Goal: Find specific page/section: Find specific page/section

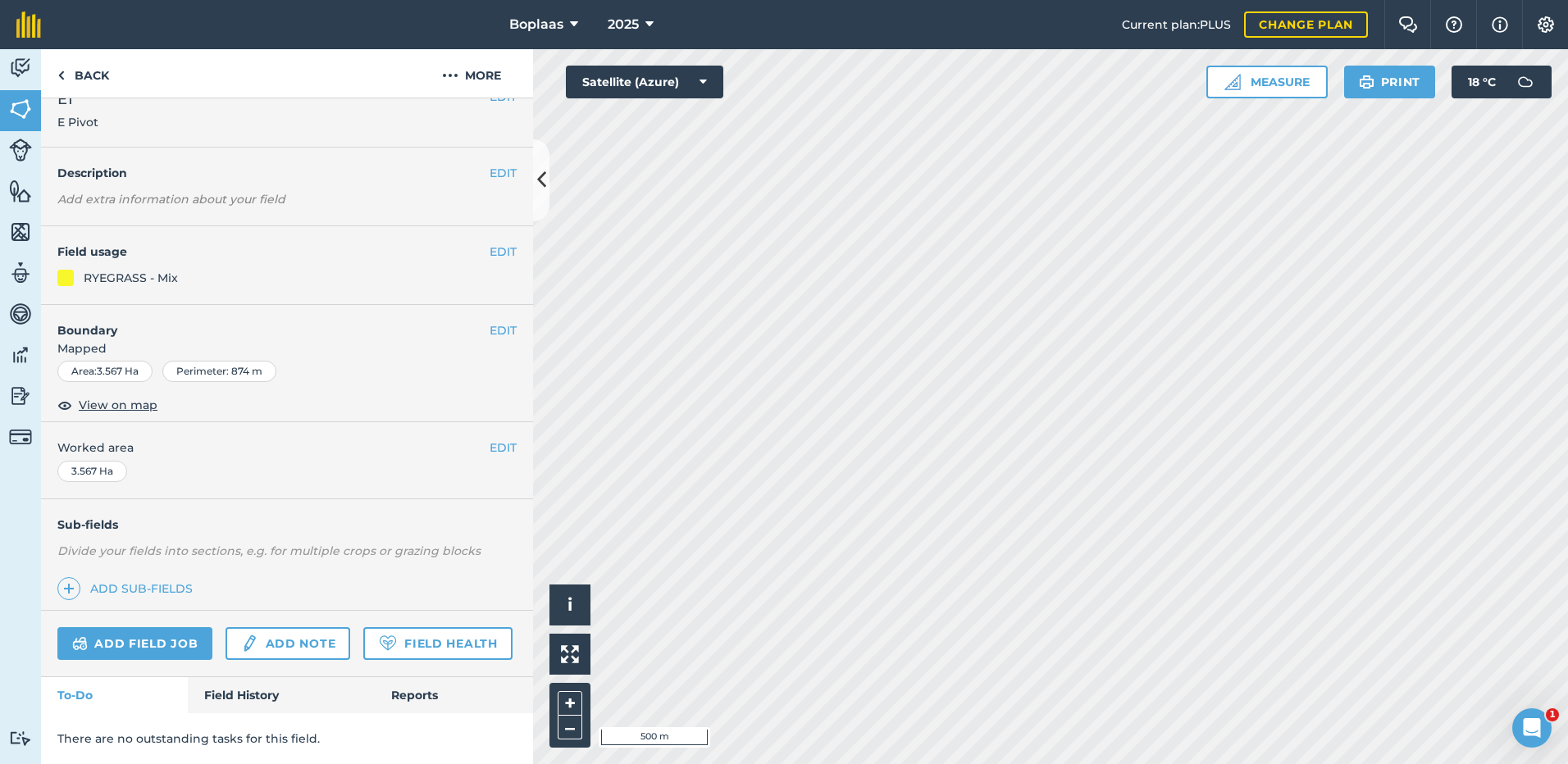
scroll to position [73, 0]
click at [259, 685] on link "Field History" at bounding box center [281, 694] width 186 height 36
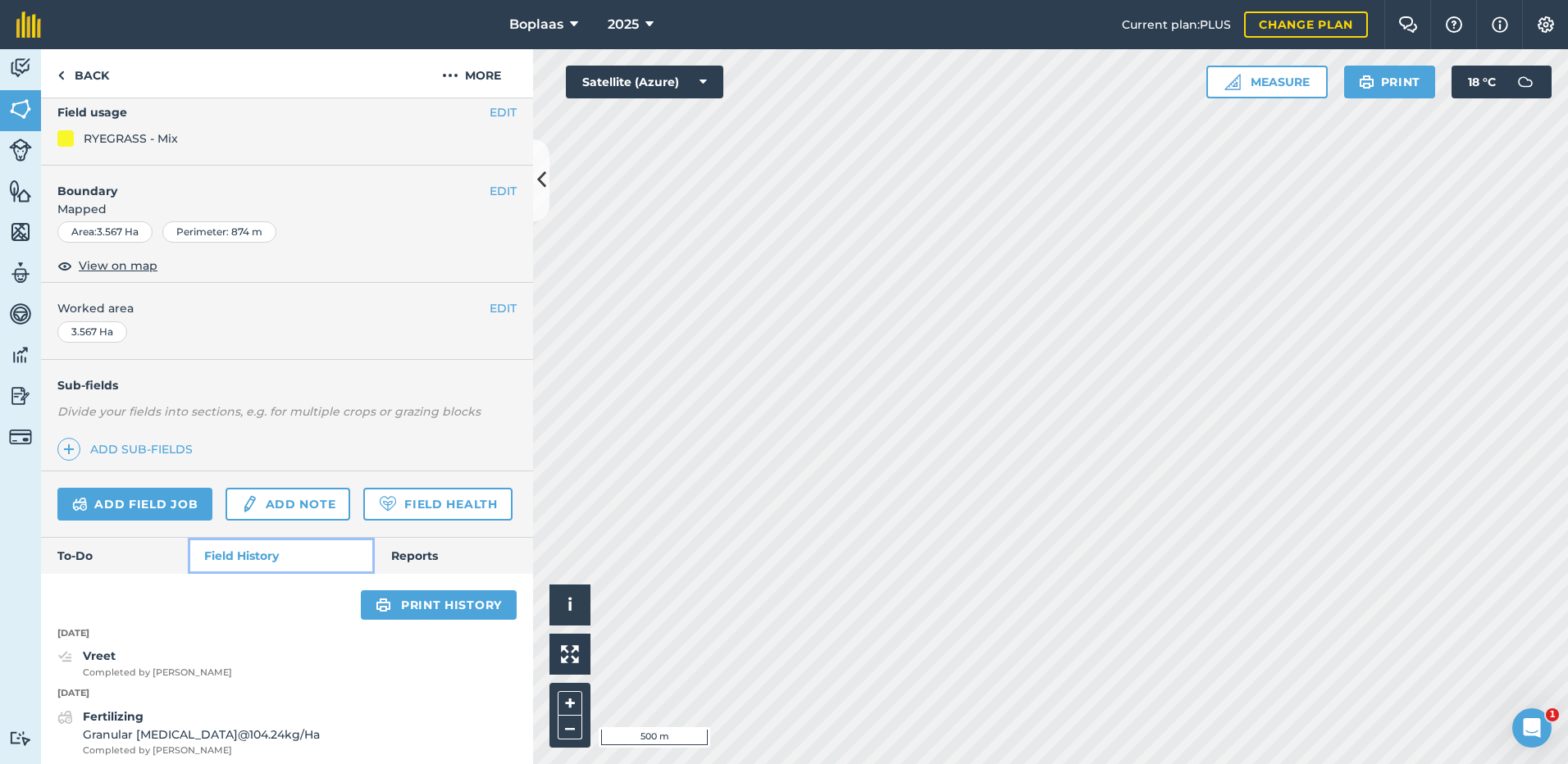
scroll to position [647, 0]
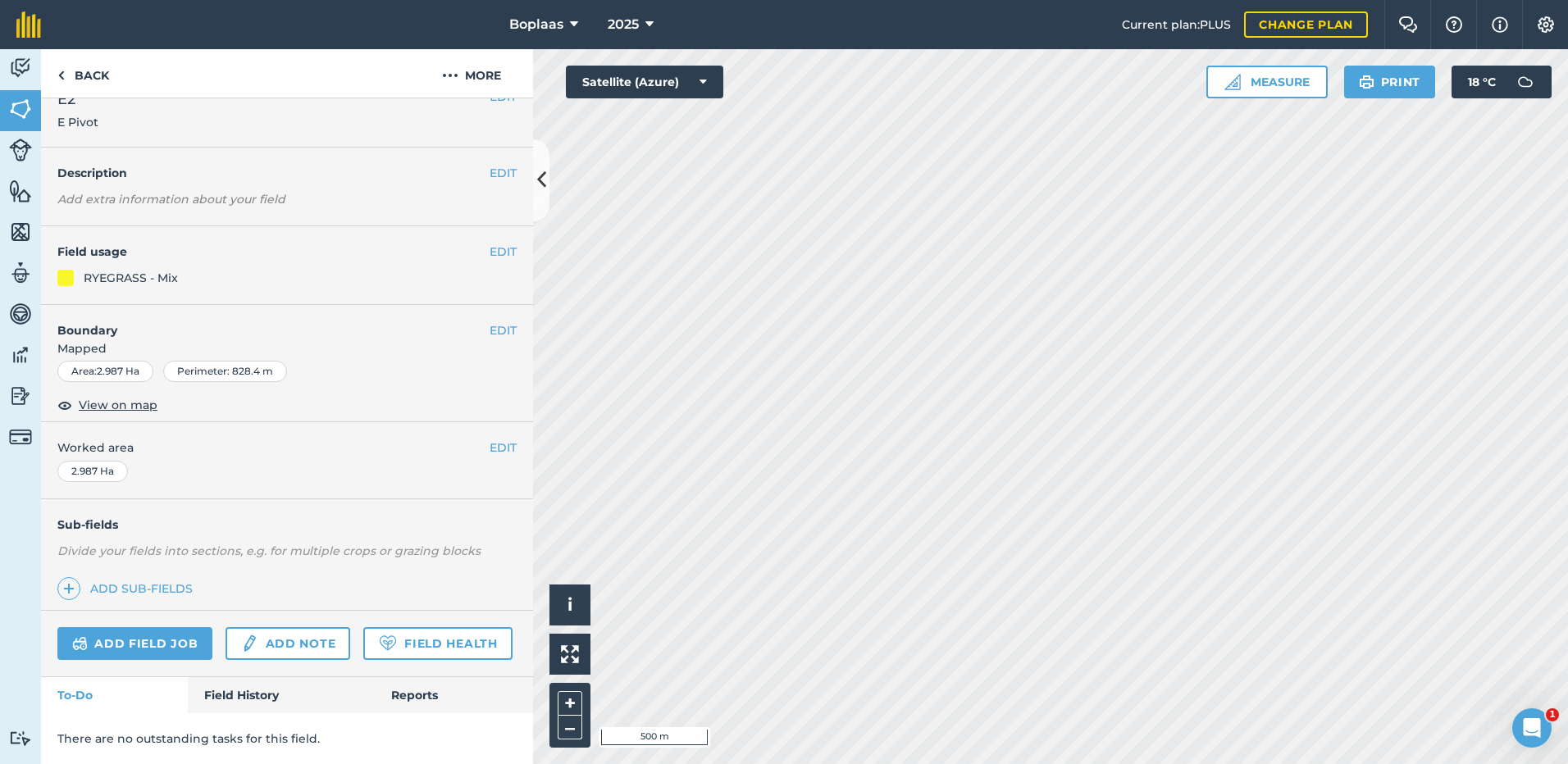
scroll to position [73, 0]
click at [253, 684] on link "Field History" at bounding box center [281, 694] width 186 height 36
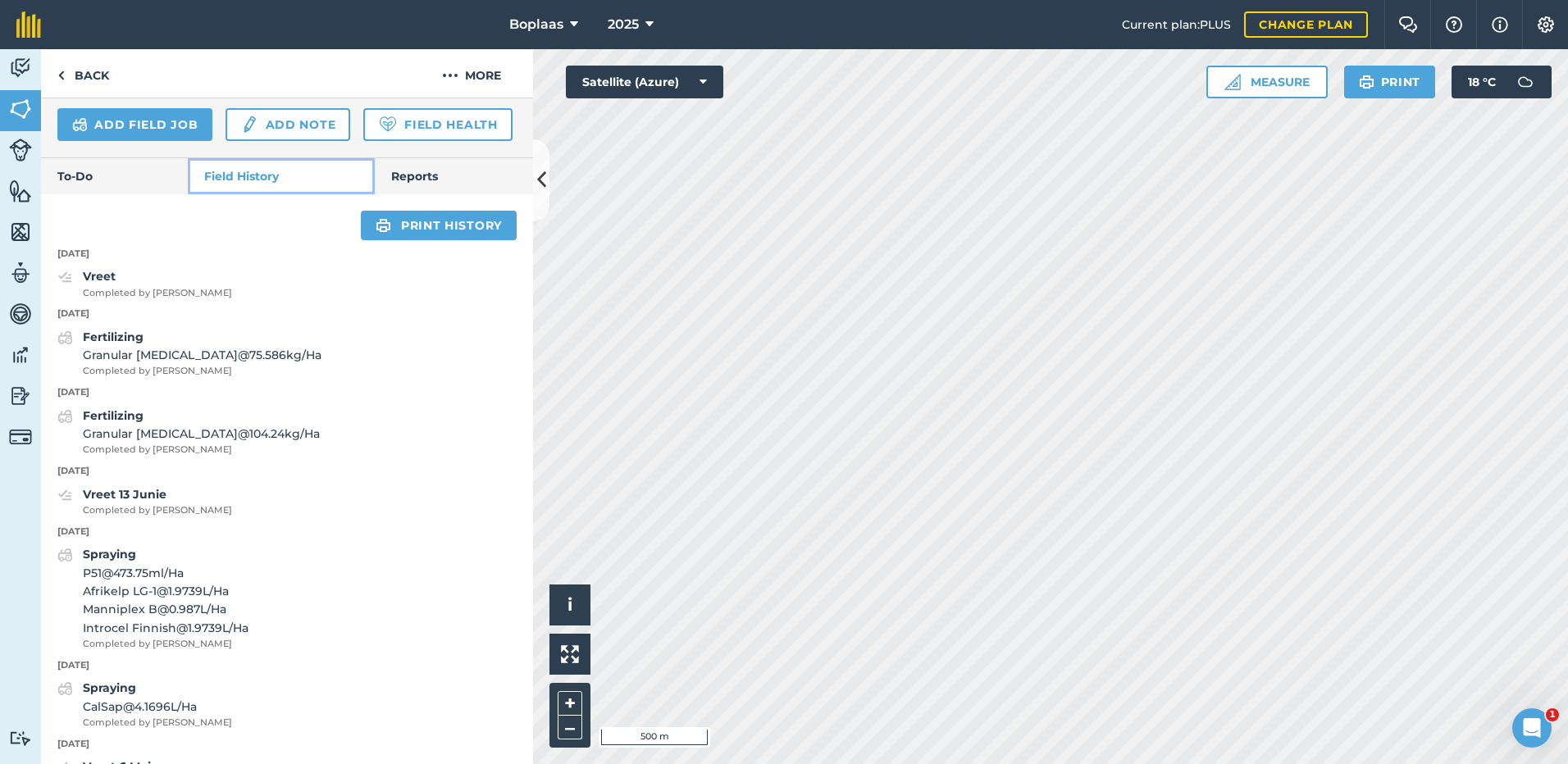
scroll to position [565, 0]
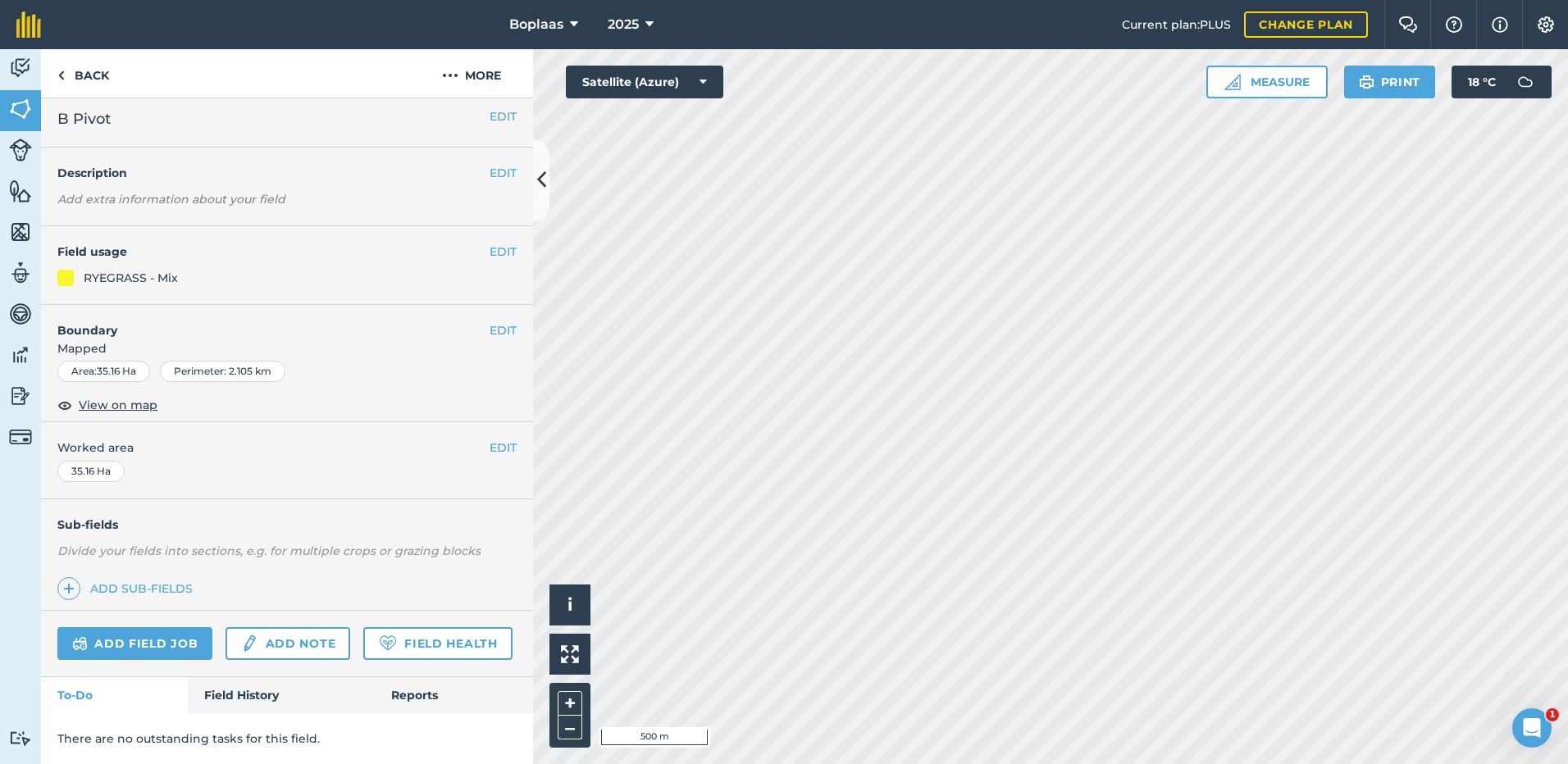
scroll to position [53, 0]
click at [547, 193] on button at bounding box center [541, 180] width 17 height 82
